Goal: Transaction & Acquisition: Book appointment/travel/reservation

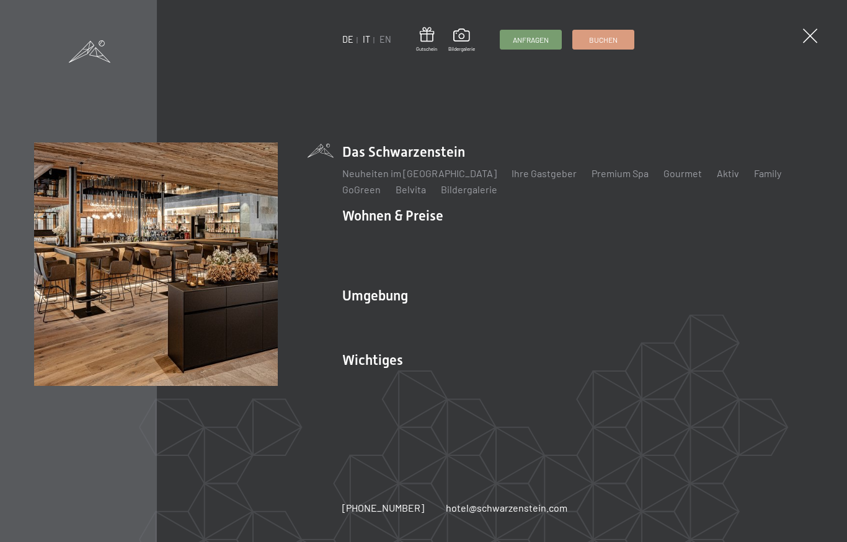
click at [369, 40] on link "IT" at bounding box center [366, 39] width 7 height 11
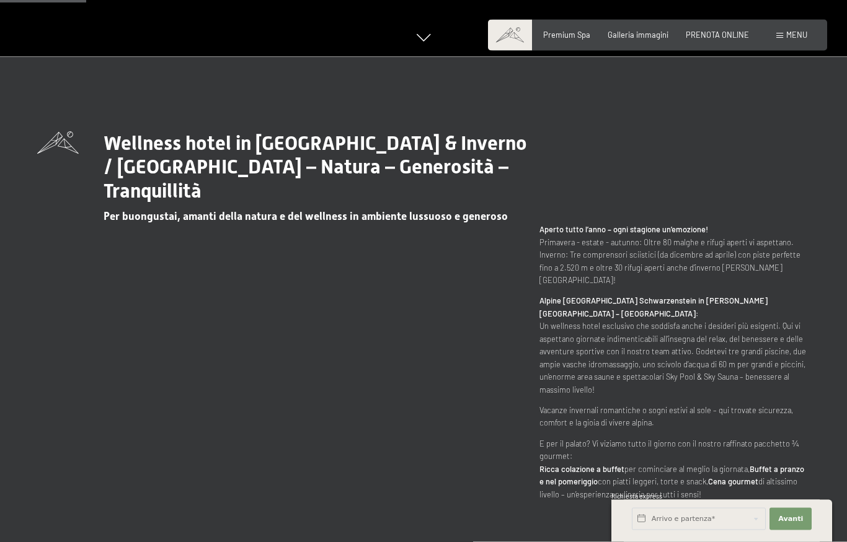
scroll to position [486, 0]
click at [721, 35] on span "PRENOTA ONLINE" at bounding box center [717, 33] width 63 height 10
click at [731, 516] on input "text" at bounding box center [699, 519] width 134 height 22
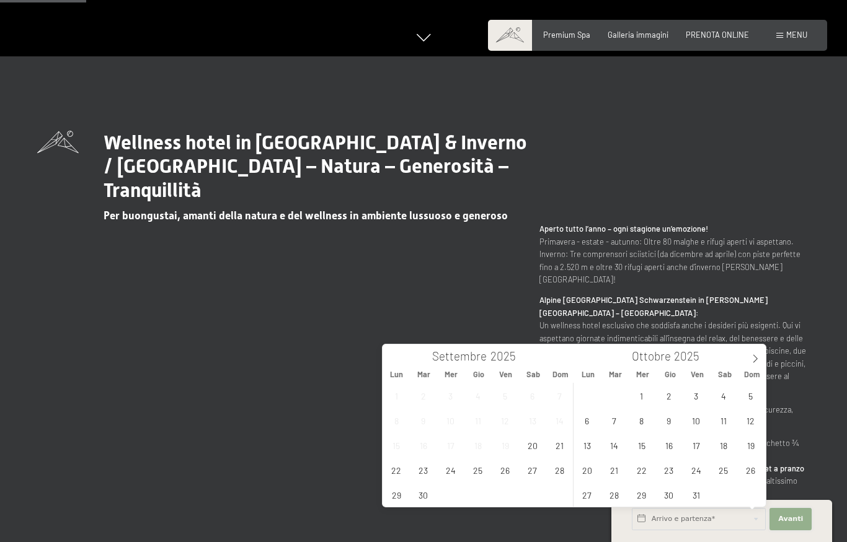
click at [802, 521] on button "Avanti Nascondere i campi dell'indirizzo" at bounding box center [790, 519] width 42 height 22
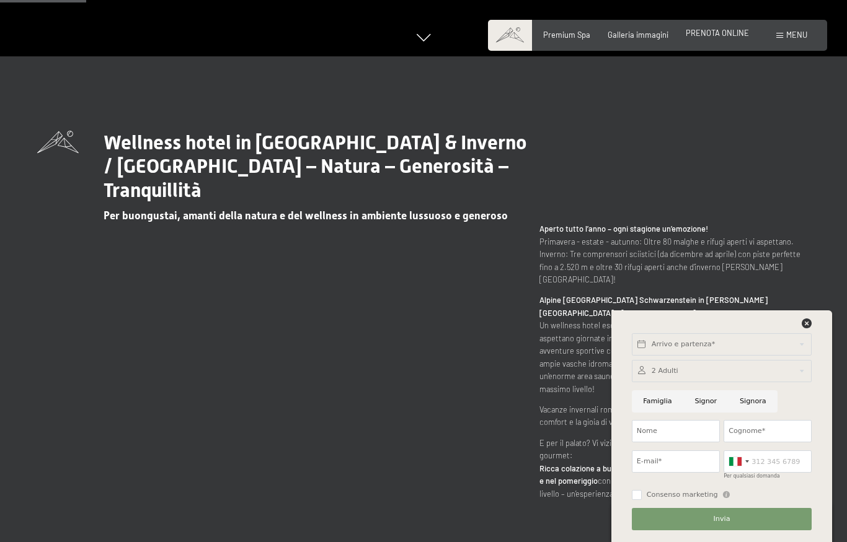
click at [725, 37] on span "PRENOTA ONLINE" at bounding box center [717, 33] width 63 height 10
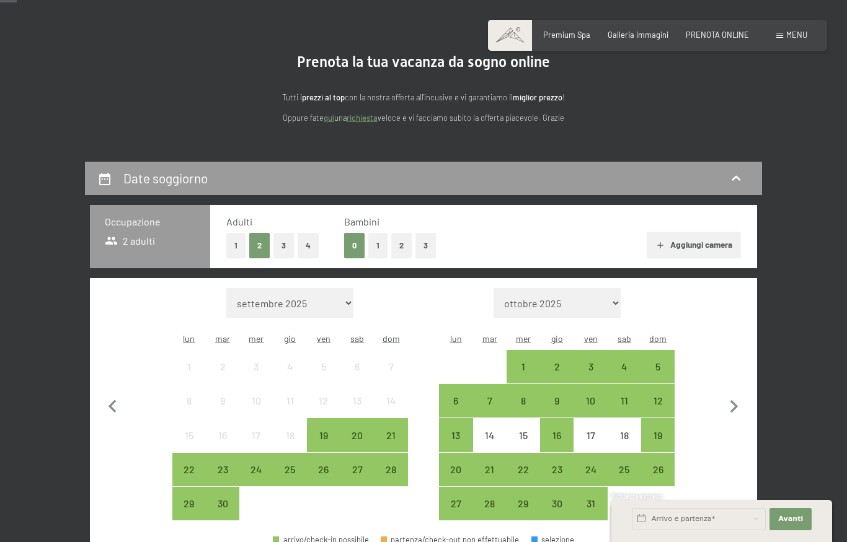
scroll to position [86, 0]
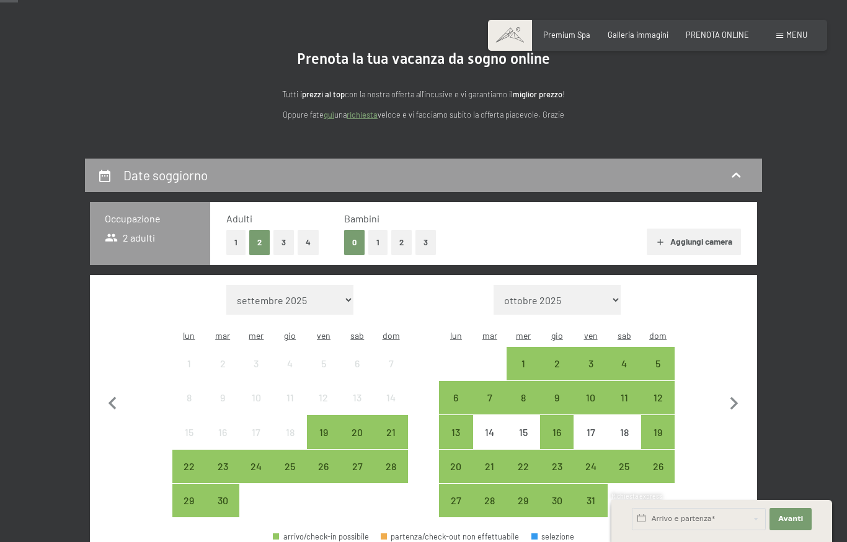
click at [404, 245] on button "2" at bounding box center [401, 242] width 20 height 25
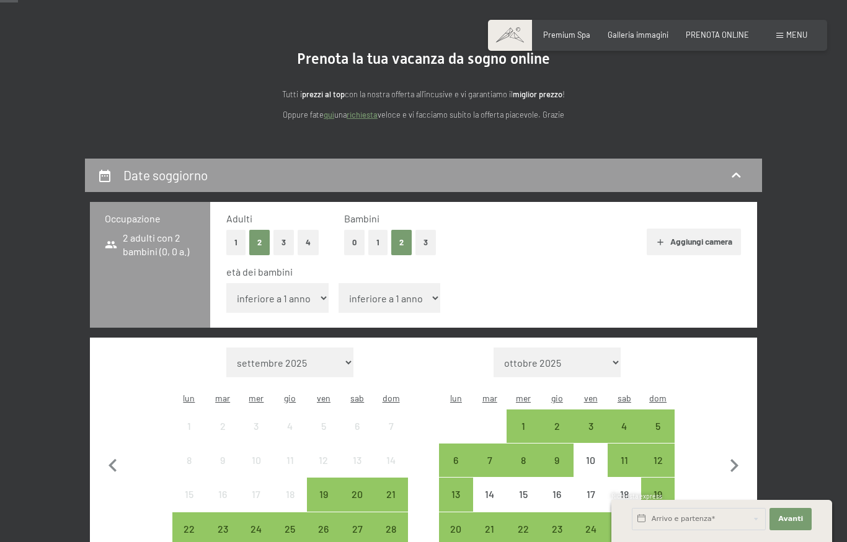
click at [302, 291] on select "inferiore a 1 anno 1 anno 2 anni 3 anni 4 anni 5 anni 6 anni 7 anni 8 anni 9 an…" at bounding box center [277, 298] width 102 height 30
select select "15"
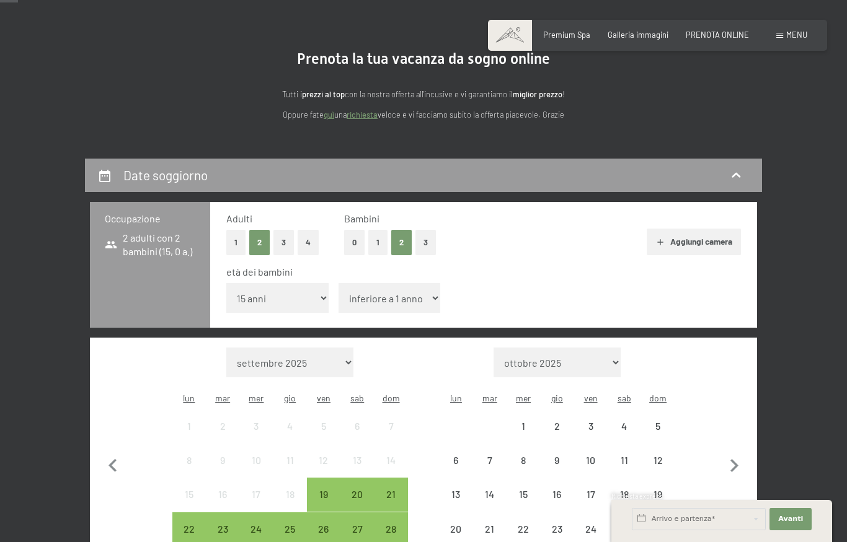
click at [408, 295] on select "inferiore a 1 anno 1 anno 2 anni 3 anni 4 anni 5 anni 6 anni 7 anni 8 anni 9 an…" at bounding box center [389, 298] width 102 height 30
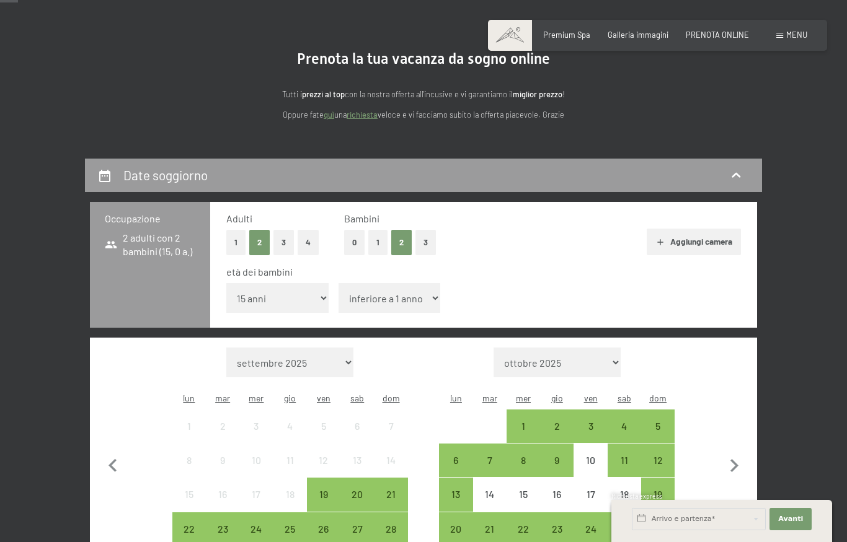
select select "10"
click at [659, 456] on div "12" at bounding box center [657, 471] width 31 height 31
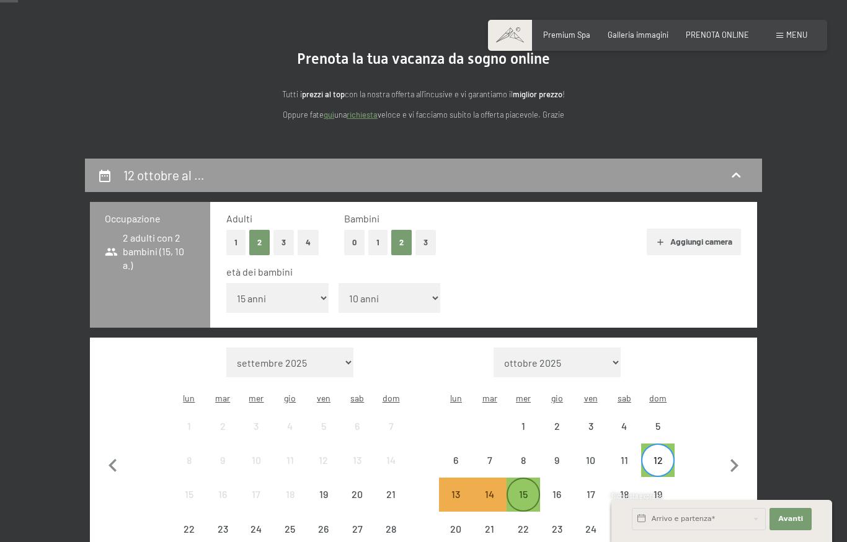
click at [525, 490] on div "15" at bounding box center [523, 505] width 31 height 31
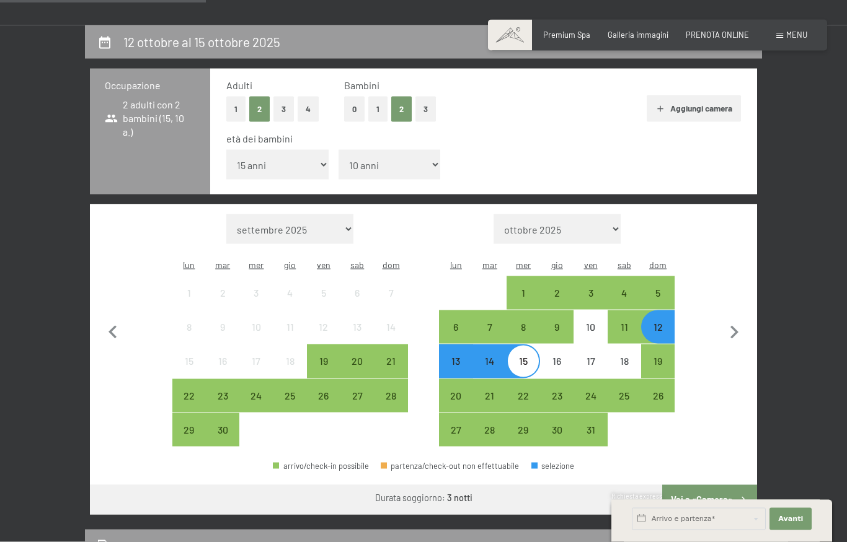
scroll to position [0, 0]
